Goal: Navigation & Orientation: Find specific page/section

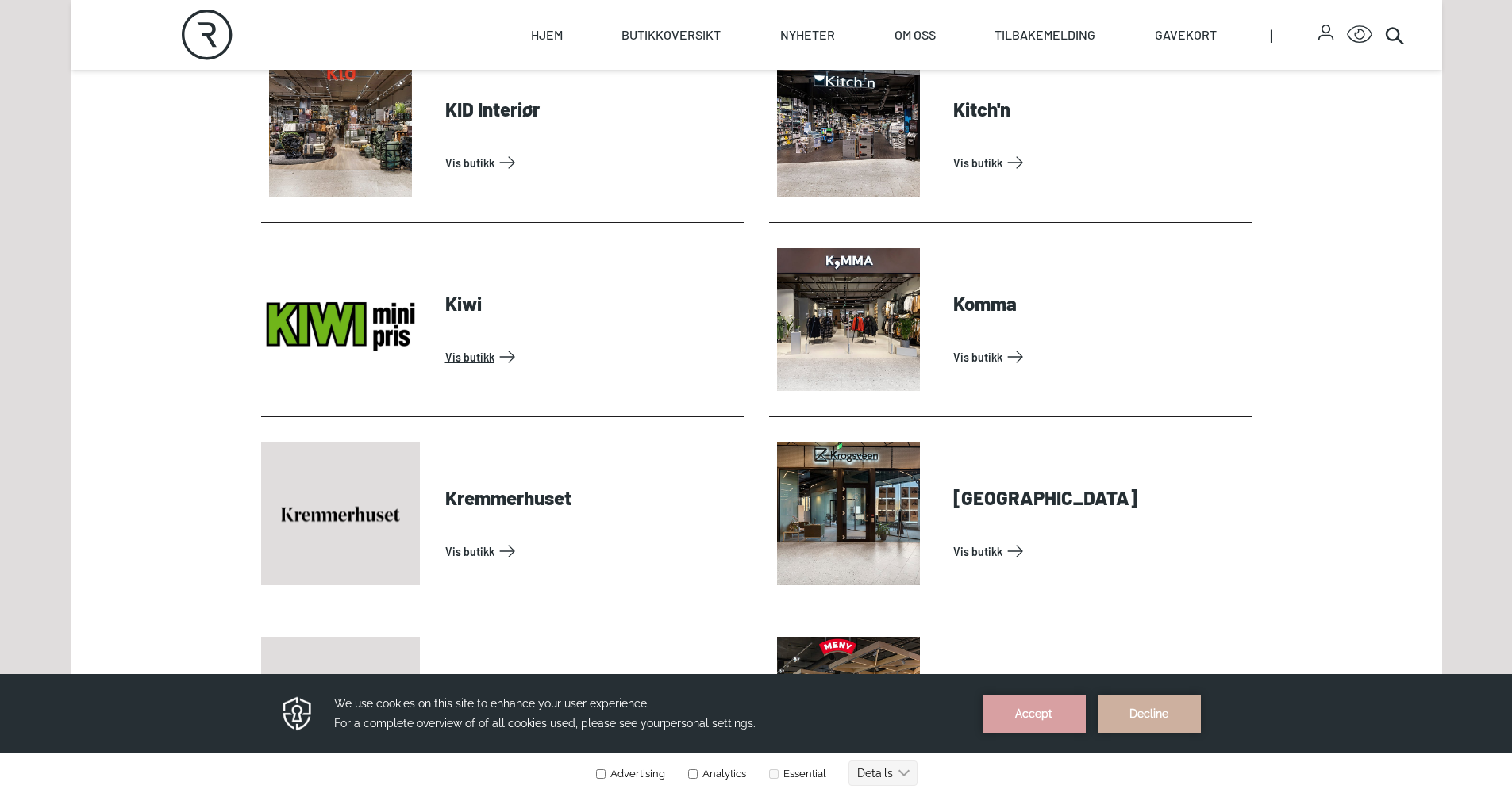
scroll to position [2390, 0]
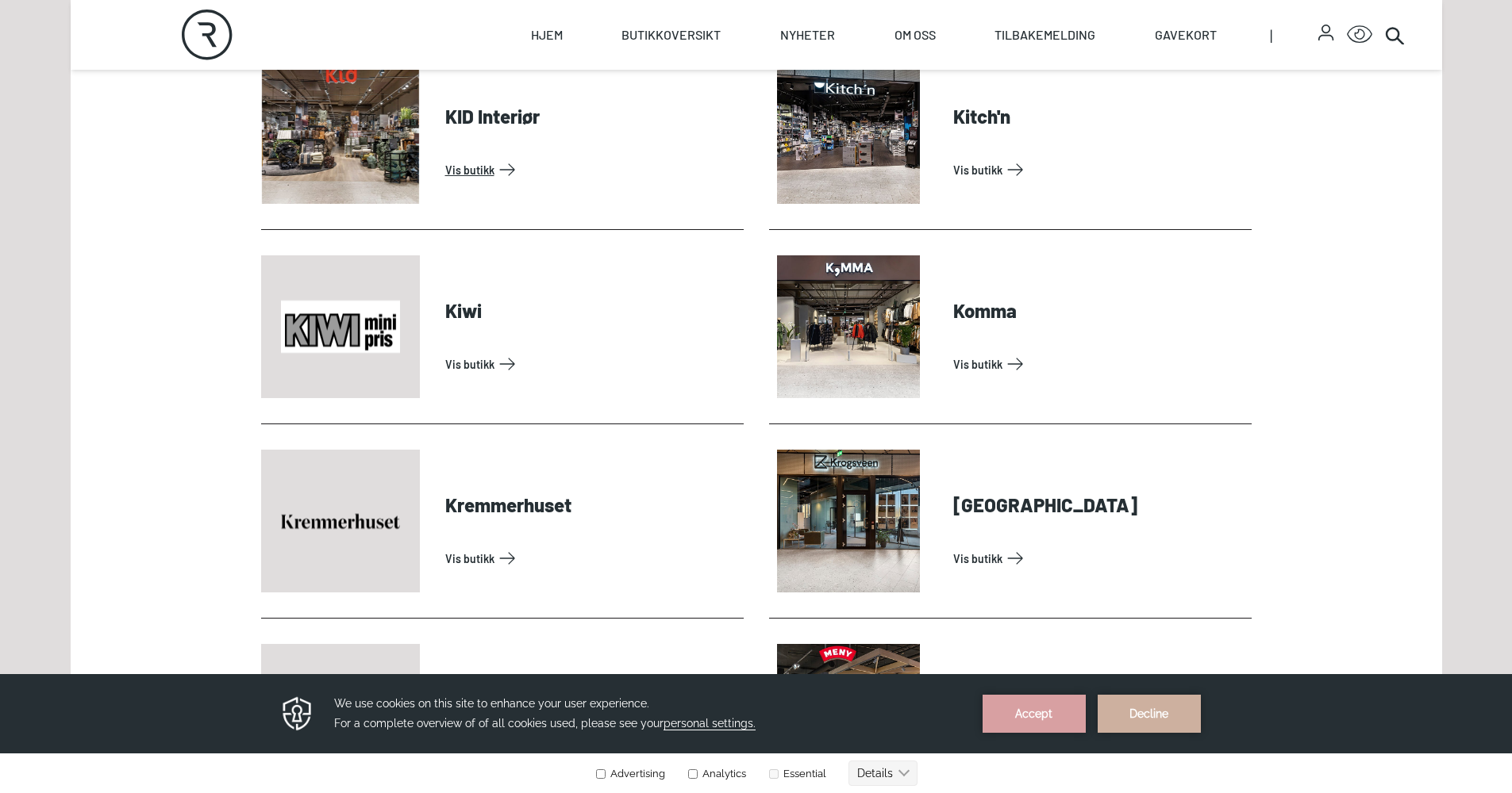
click at [474, 157] on link "Vis butikk" at bounding box center [591, 169] width 292 height 25
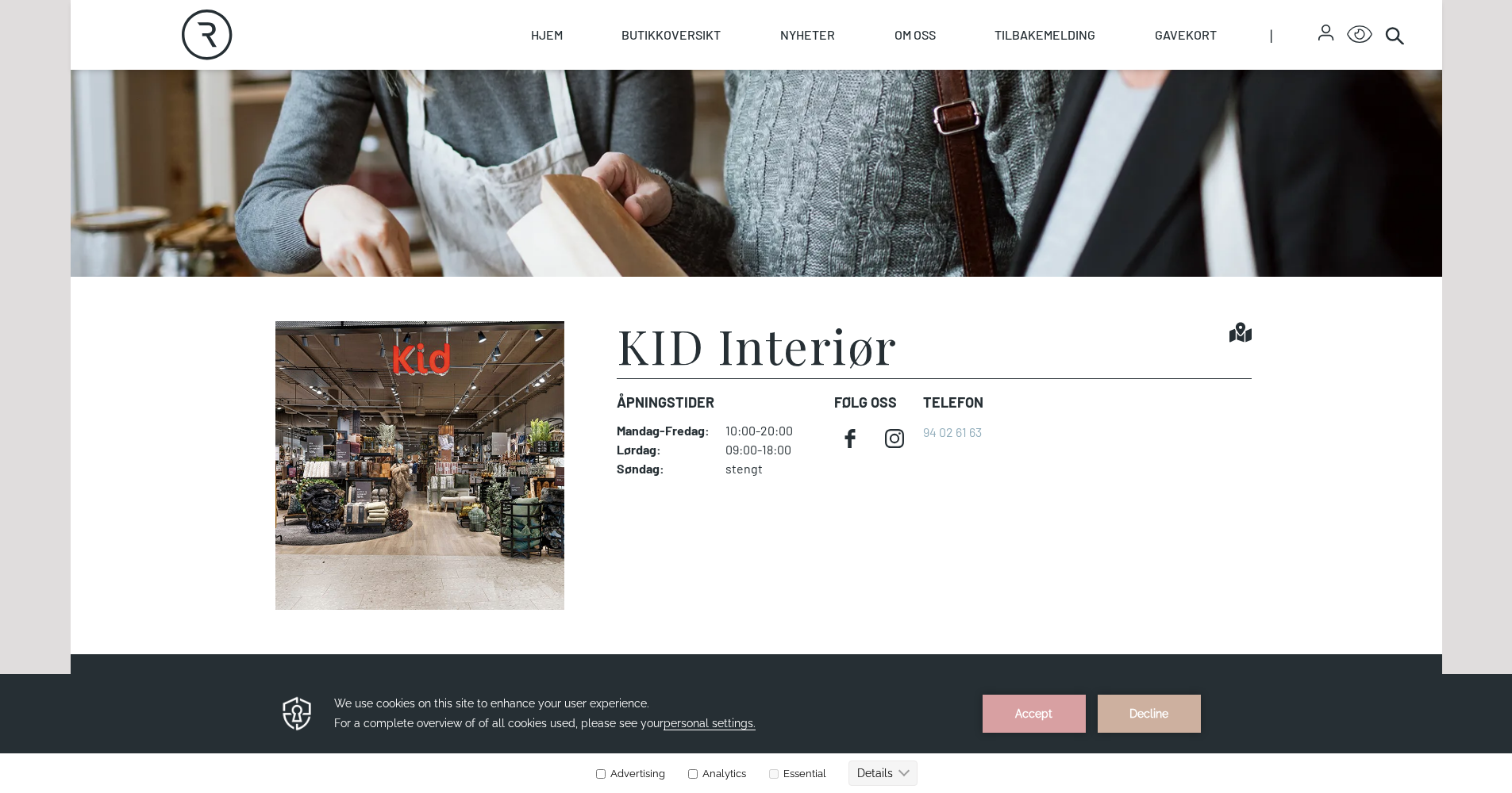
scroll to position [314, 0]
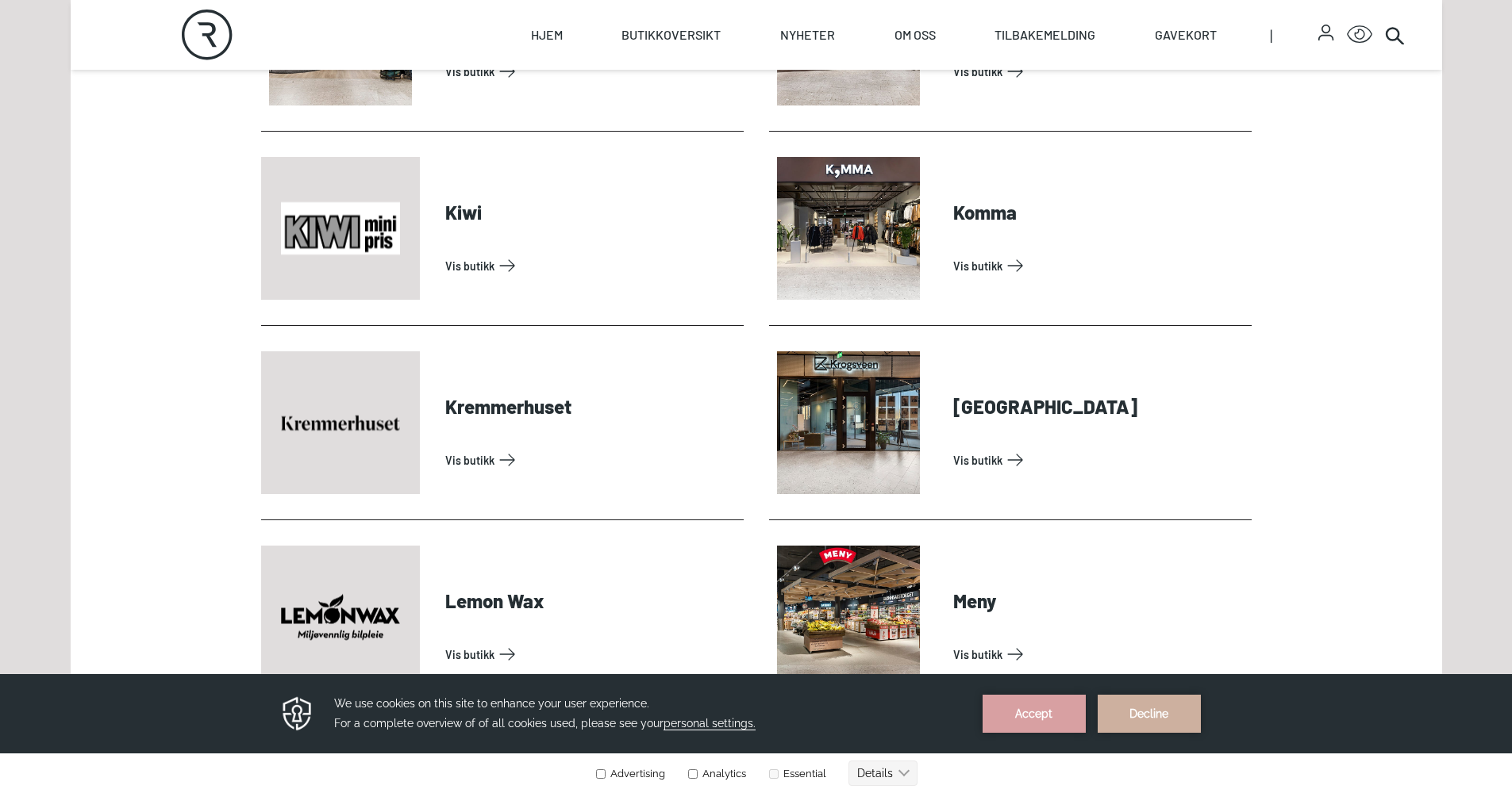
scroll to position [2609, 0]
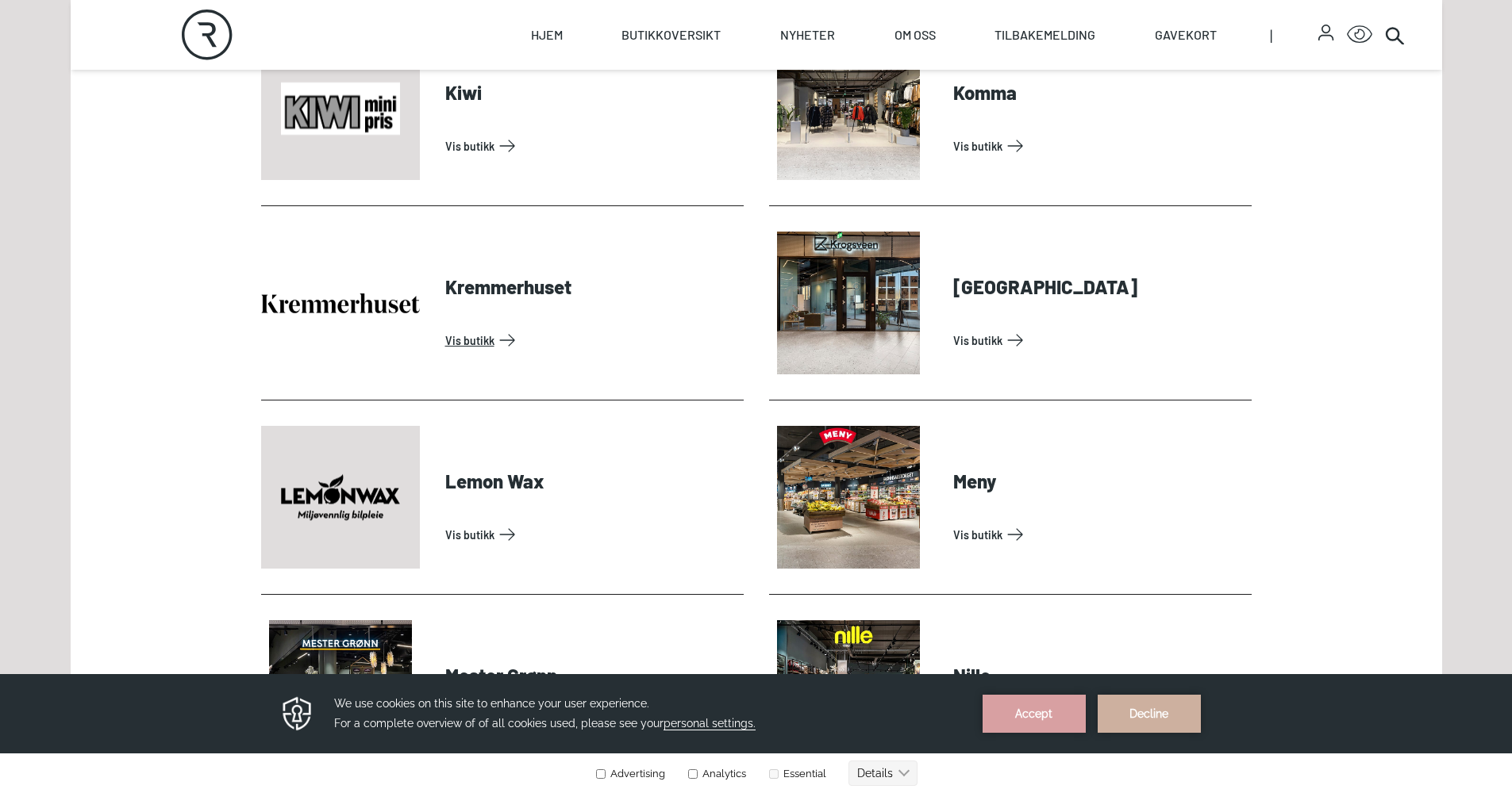
click at [672, 327] on link "Vis butikk" at bounding box center [591, 339] width 292 height 25
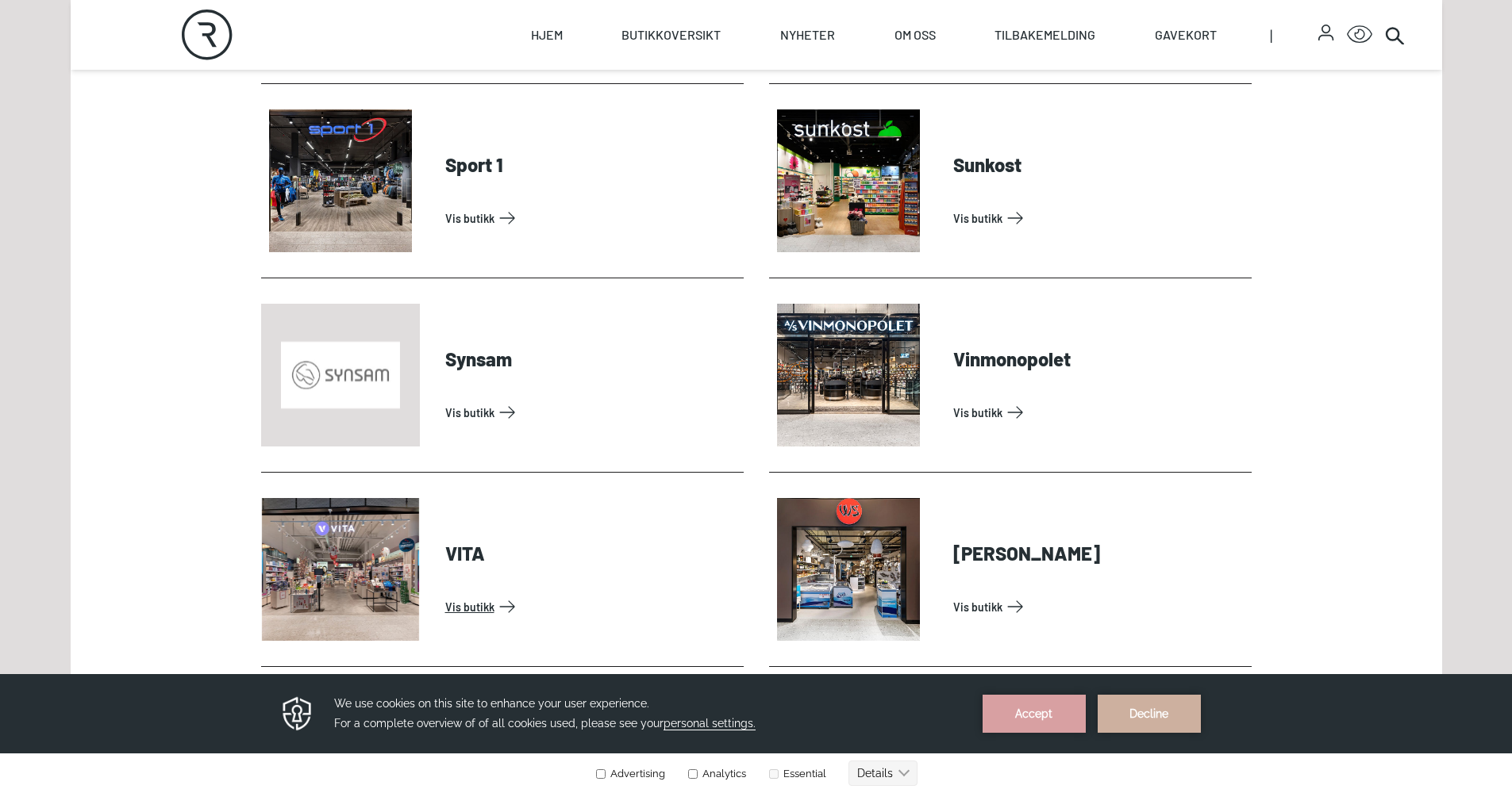
scroll to position [4734, 0]
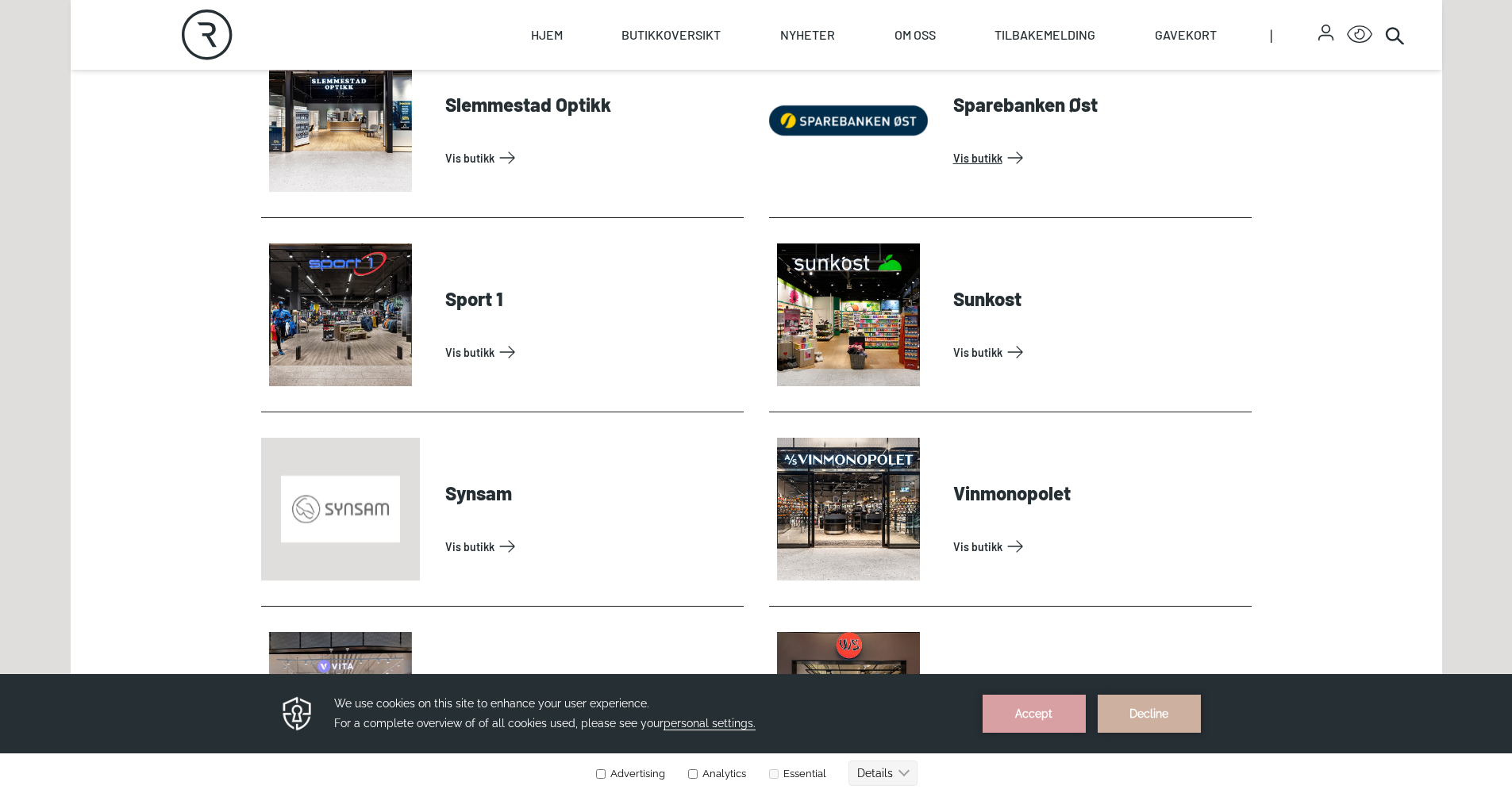
click at [953, 159] on link "Vis butikk" at bounding box center [1099, 157] width 292 height 25
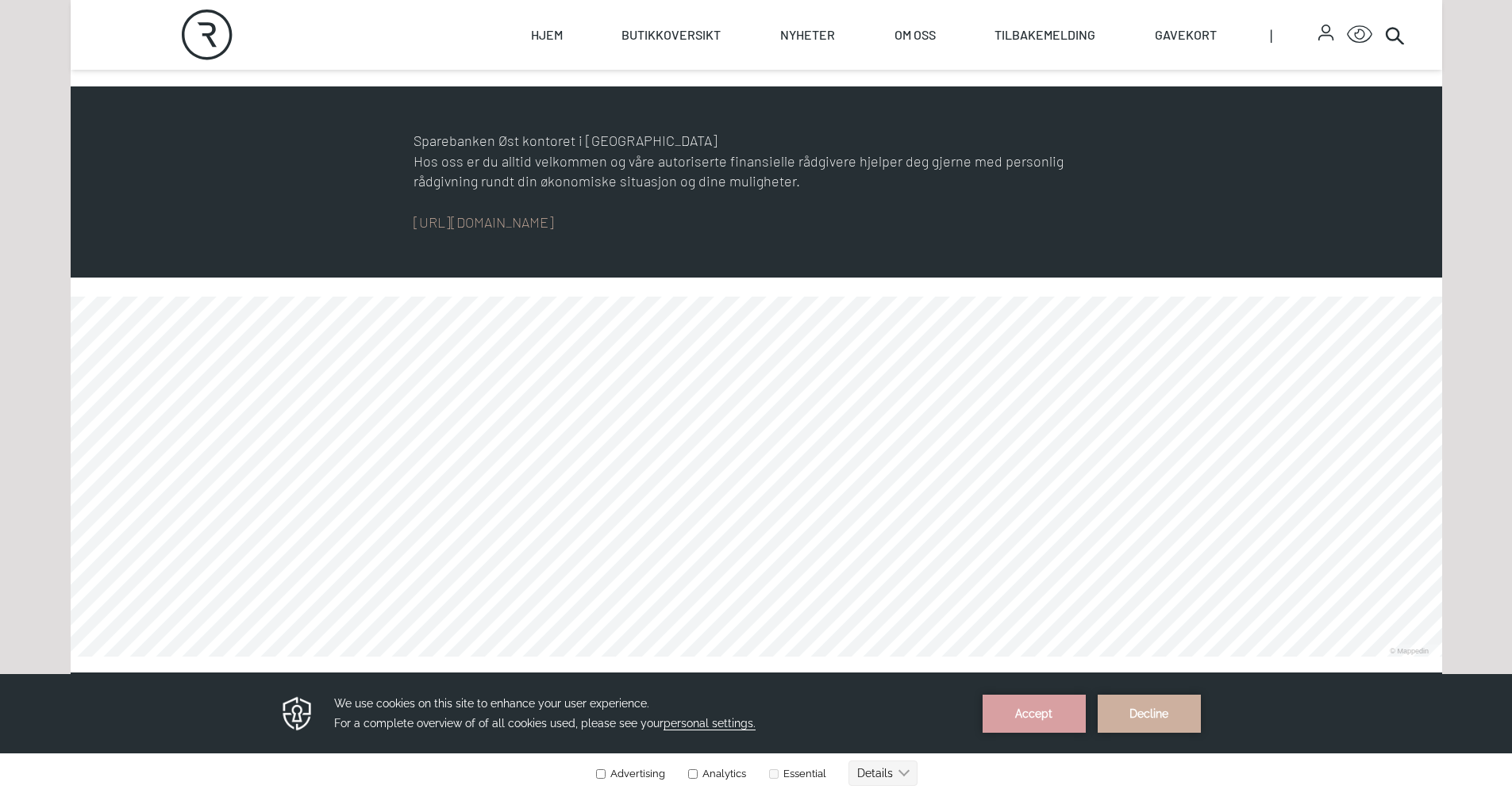
scroll to position [733, 0]
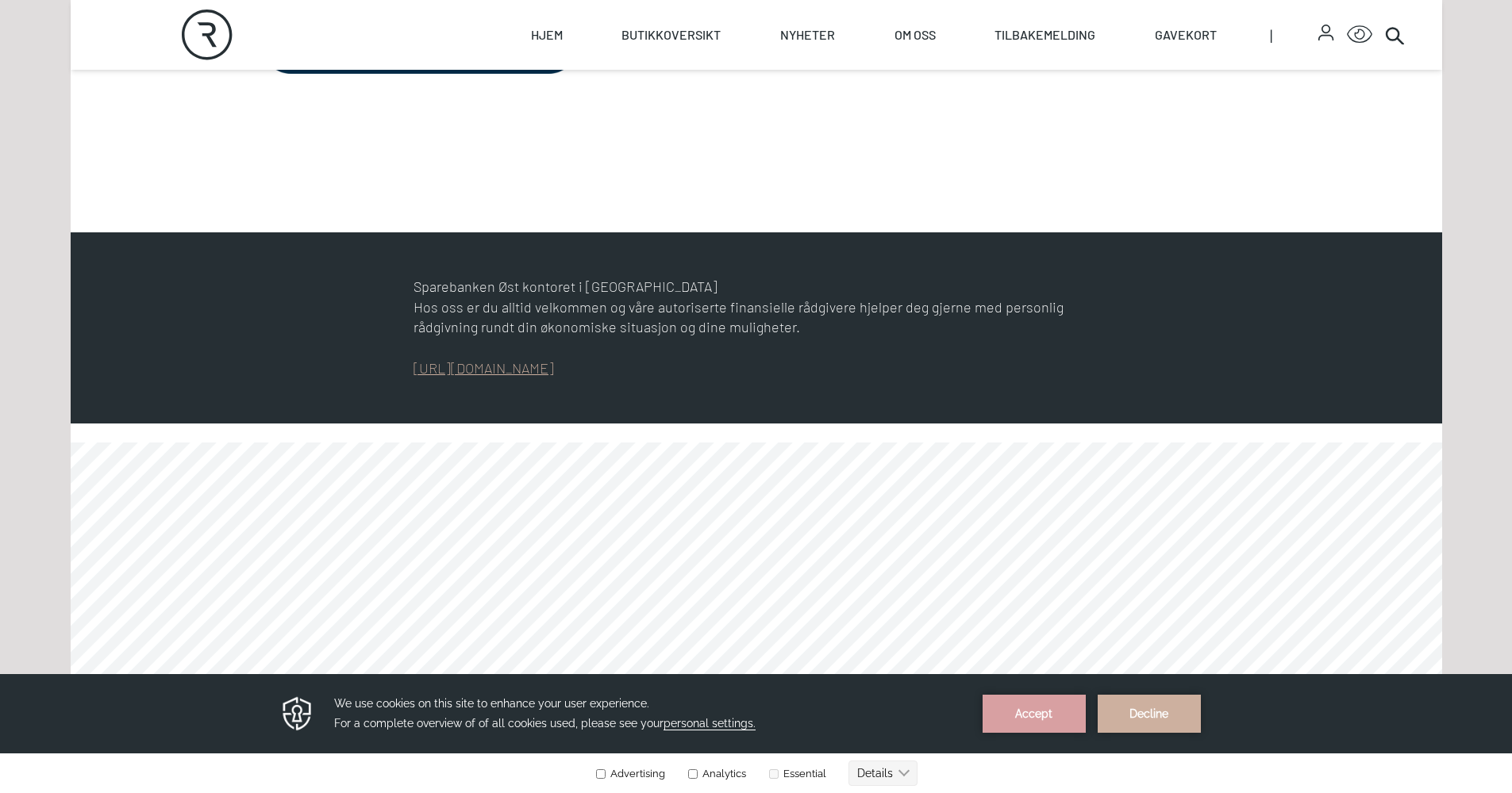
click at [554, 365] on link "[URL][DOMAIN_NAME]" at bounding box center [484, 368] width 140 height 18
